Goal: Navigation & Orientation: Find specific page/section

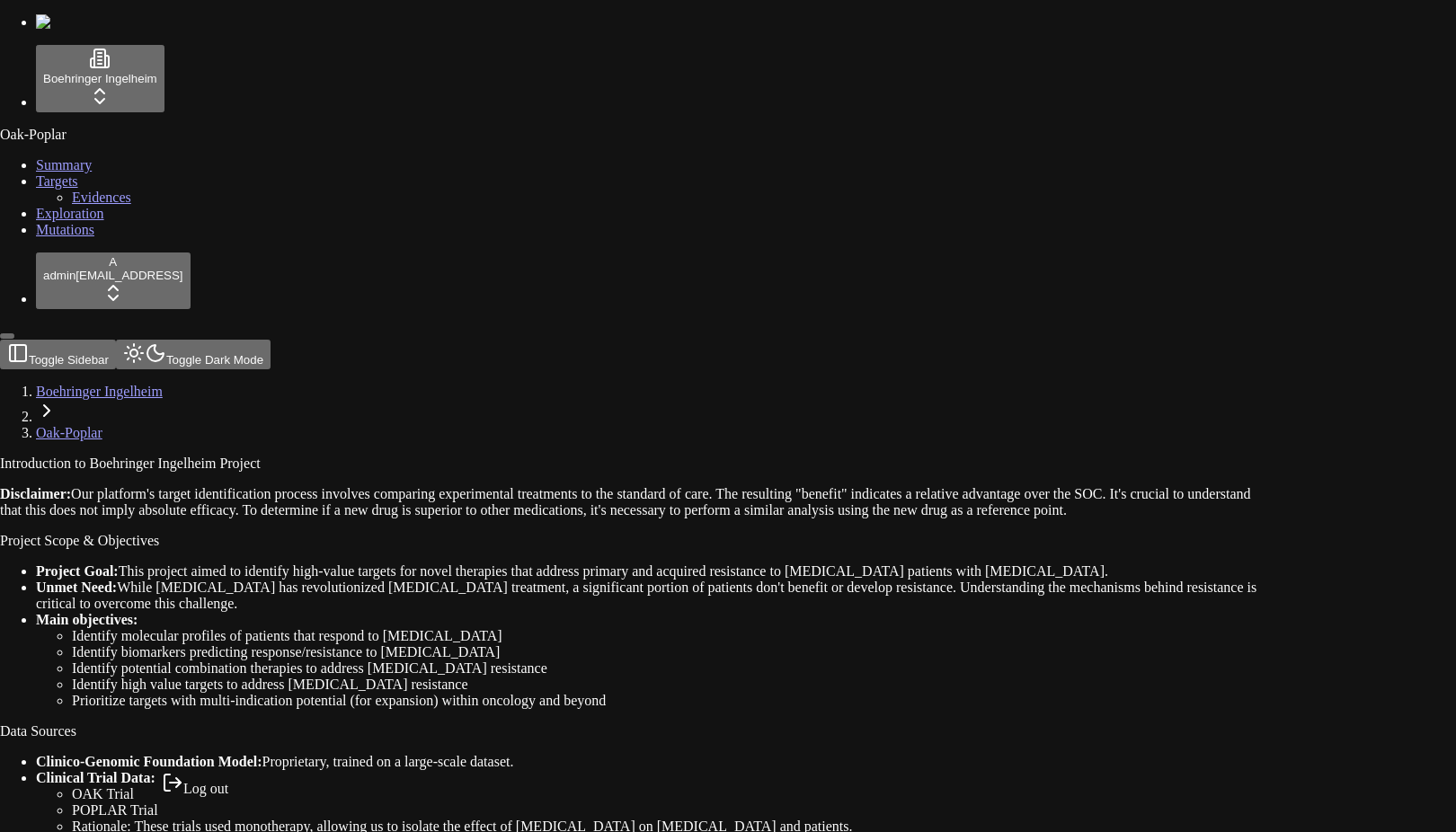
click at [229, 797] on div "Log out" at bounding box center [195, 784] width 67 height 25
